Goal: Check status: Check status

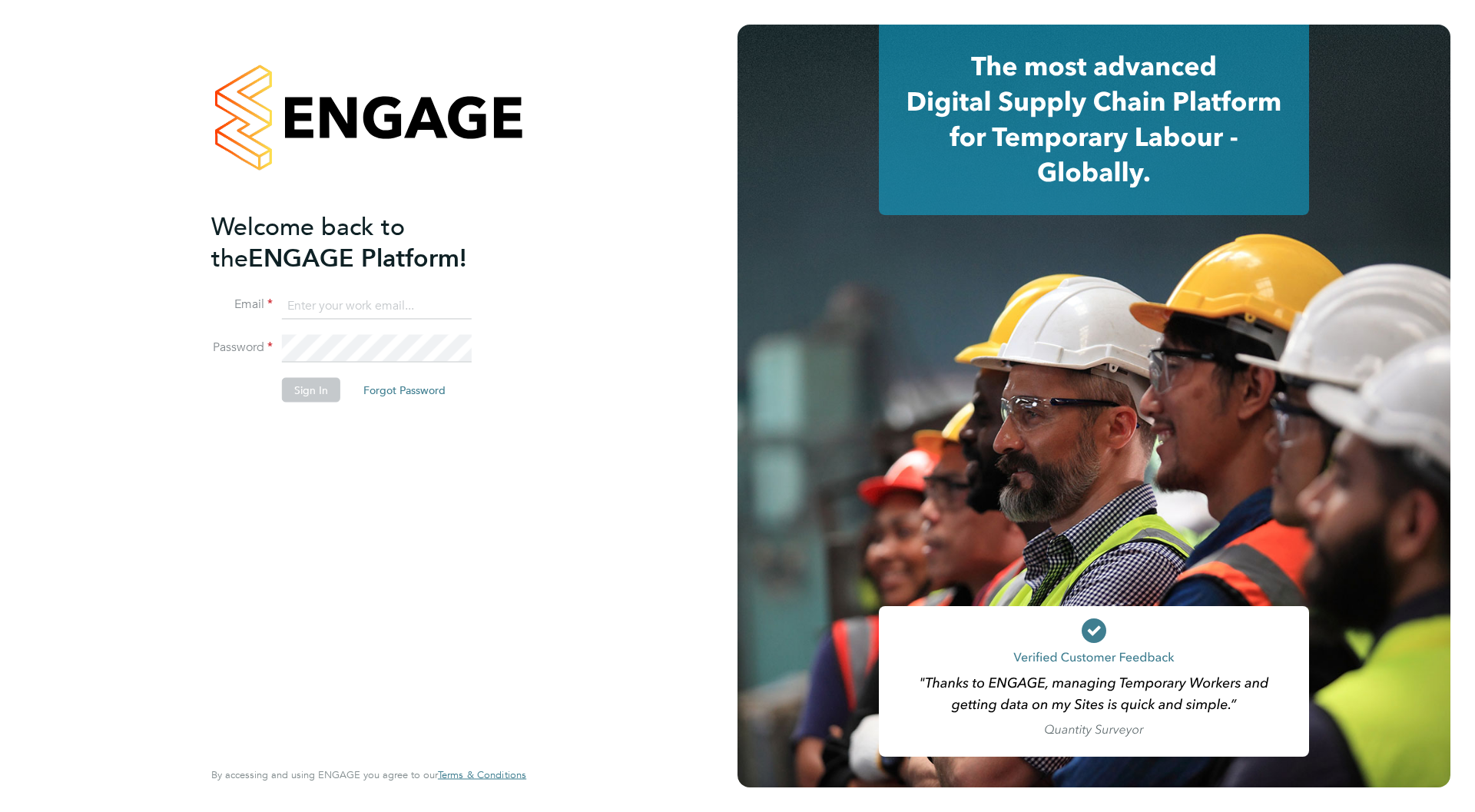
type input "cole.michael18@yahoo.com"
click at [306, 395] on button "Sign In" at bounding box center [311, 390] width 58 height 25
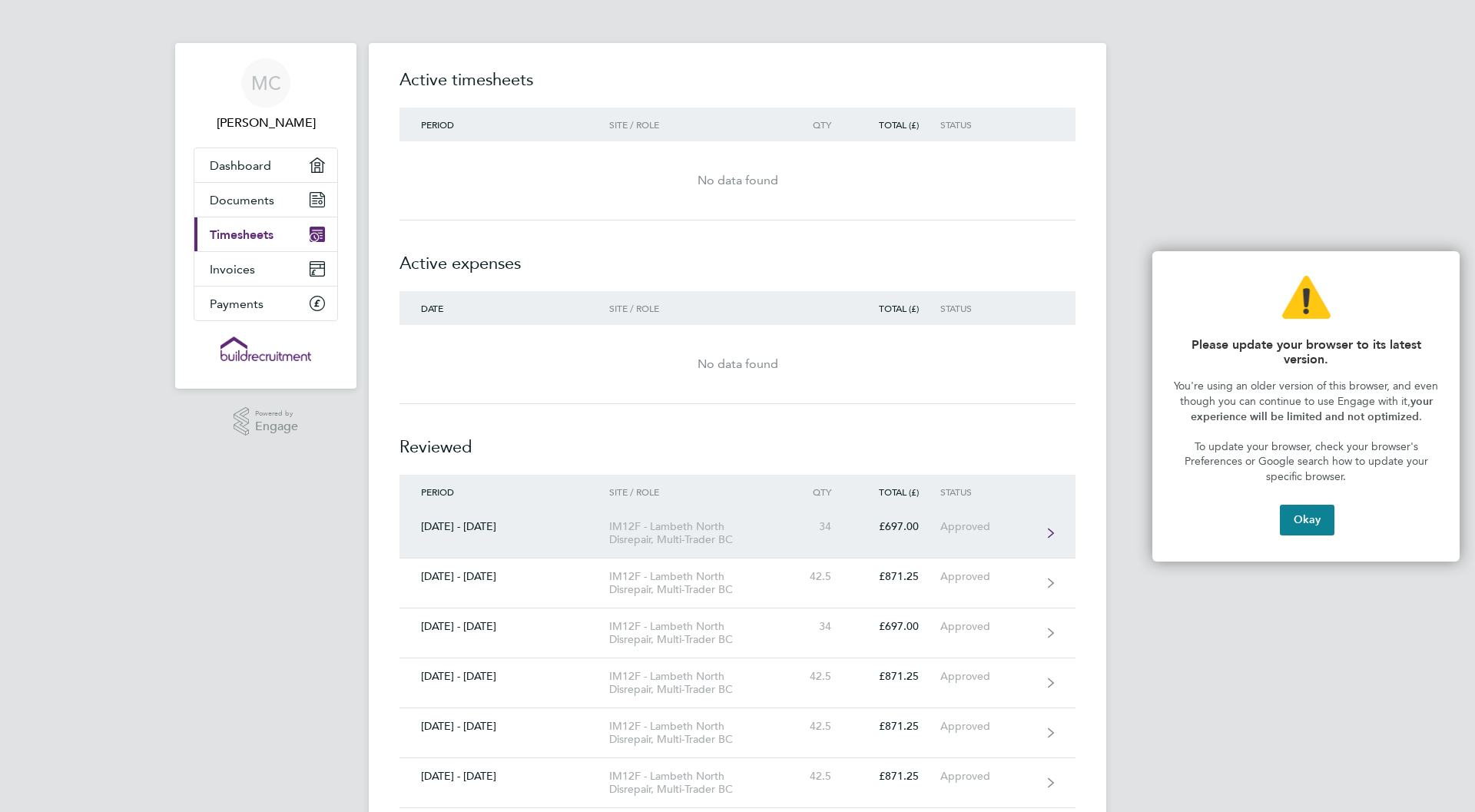
click at [636, 528] on div "IM12F - Lambeth North Disrepair, Multi-Trader BC" at bounding box center [696, 533] width 176 height 26
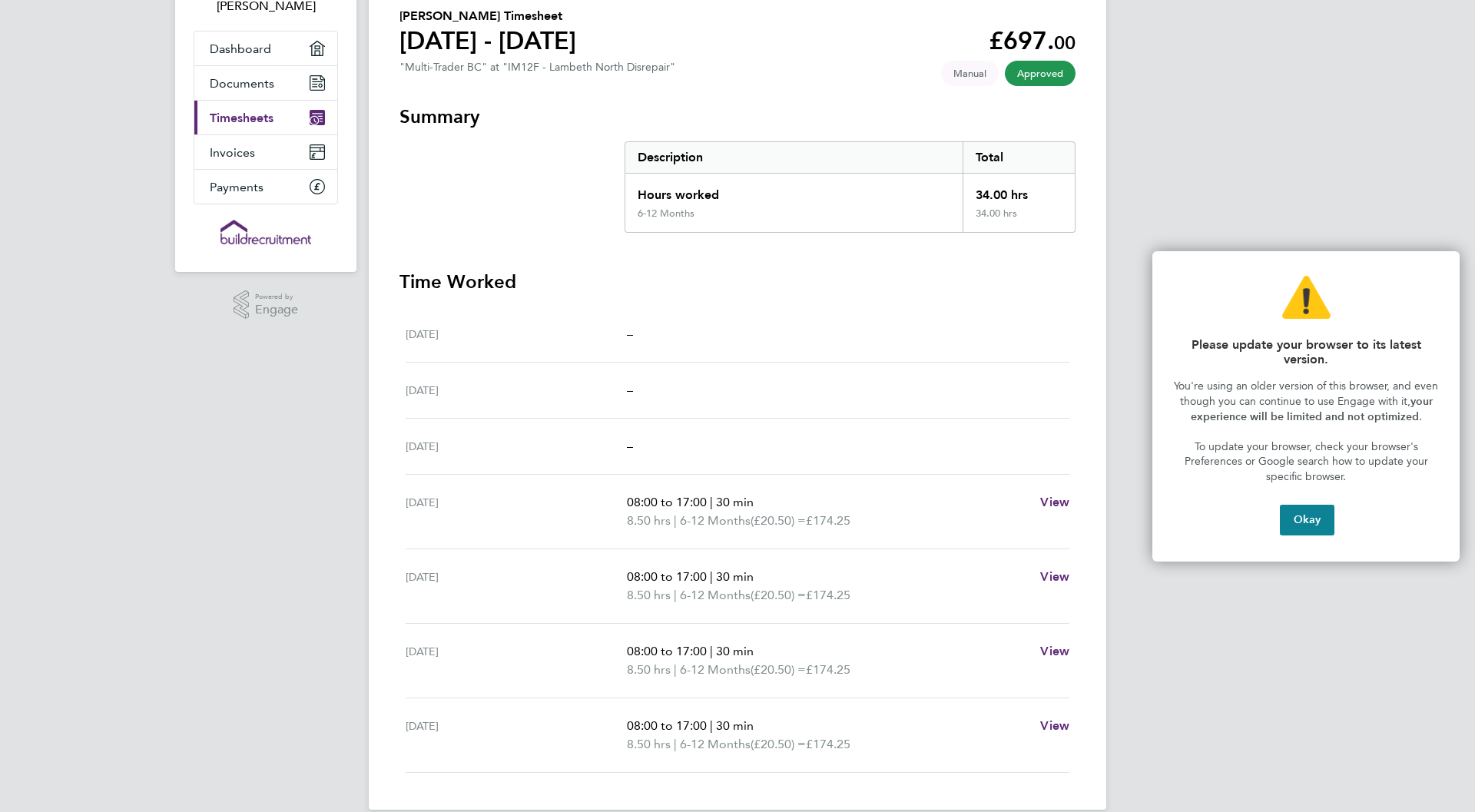
scroll to position [139, 0]
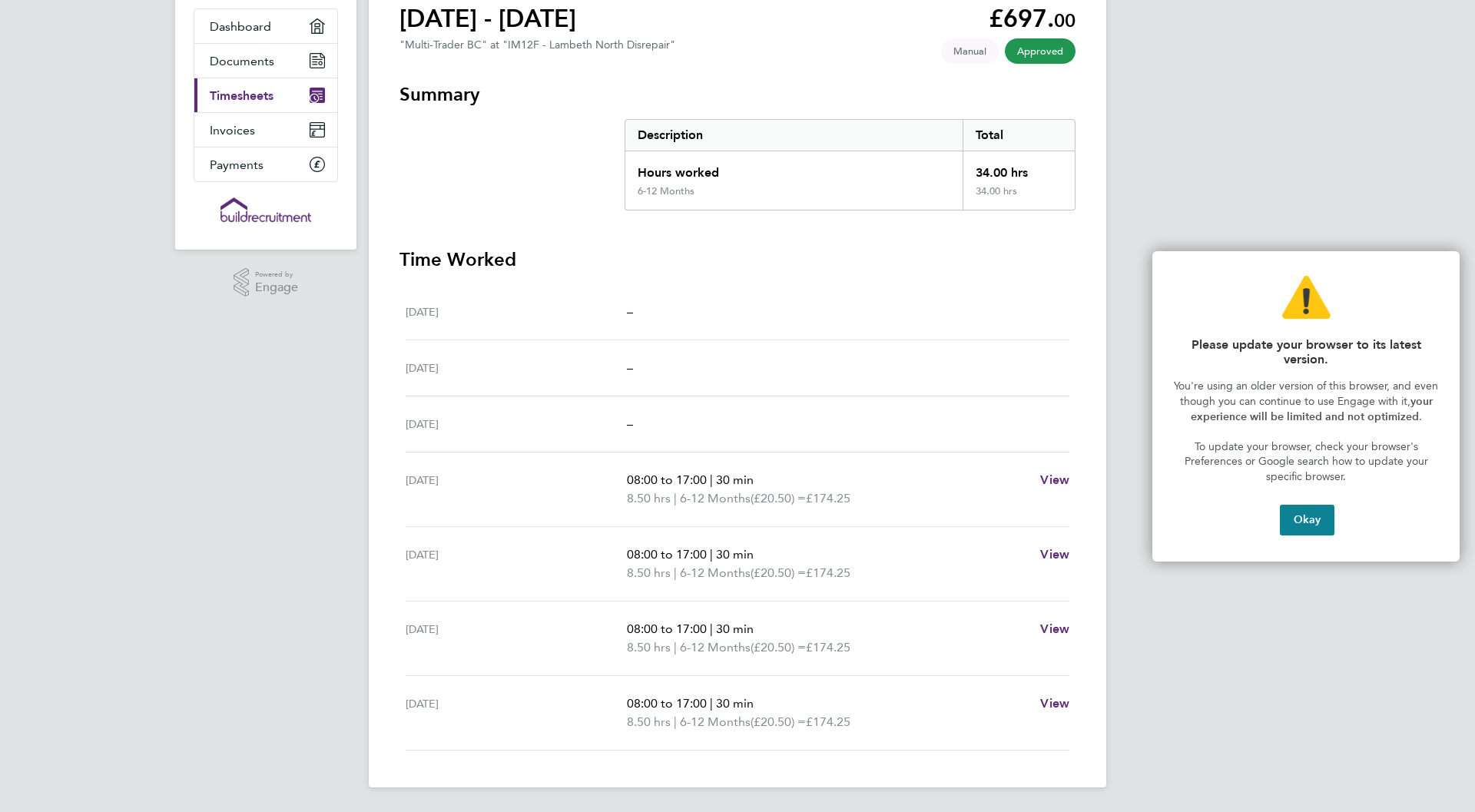
click at [1443, 277] on div "Please update your browser to its latest version. You're using an older version…" at bounding box center [1305, 406] width 307 height 311
click at [251, 207] on img "Main navigation" at bounding box center [265, 210] width 90 height 25
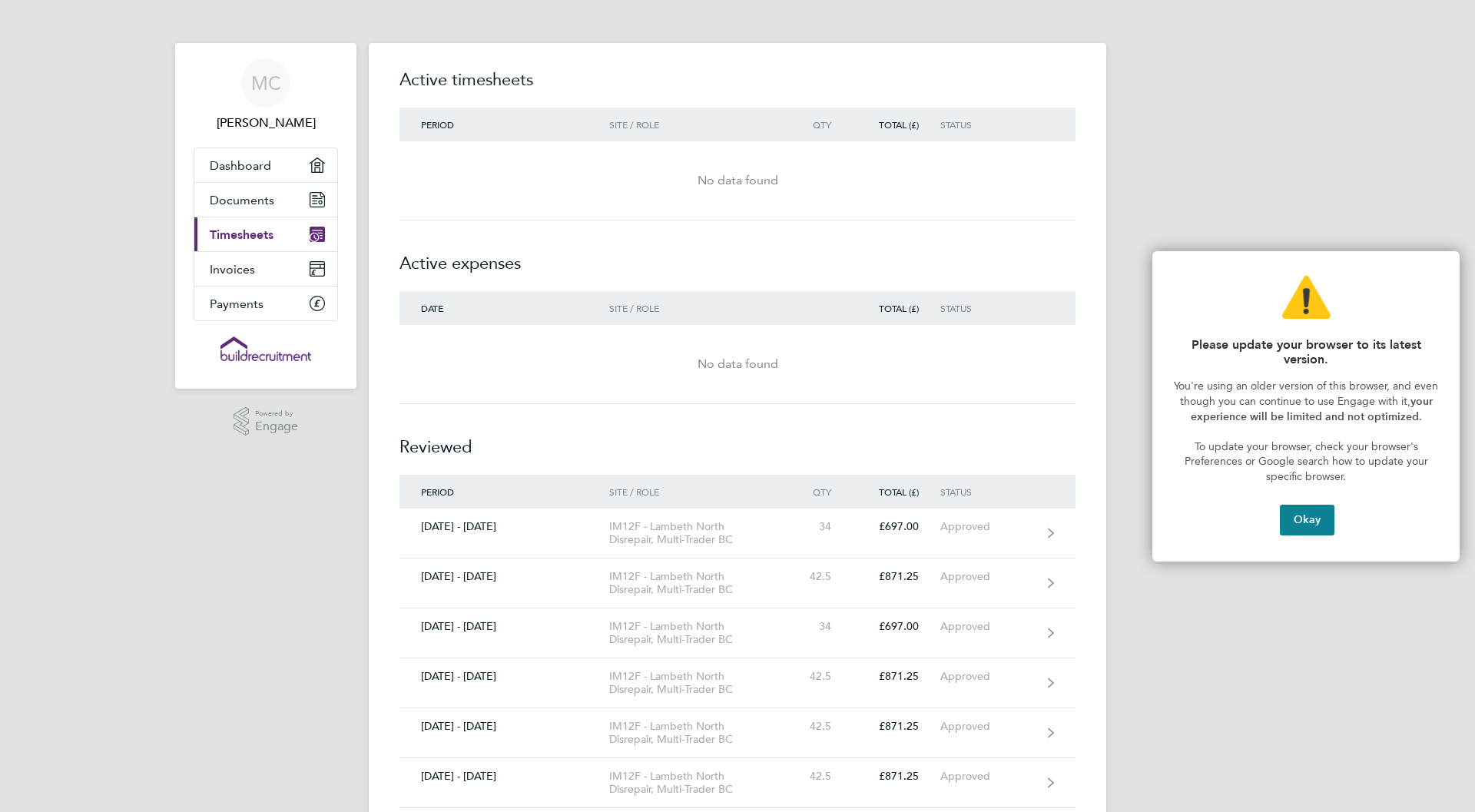
click at [256, 354] on img "Main navigation" at bounding box center [265, 349] width 90 height 25
